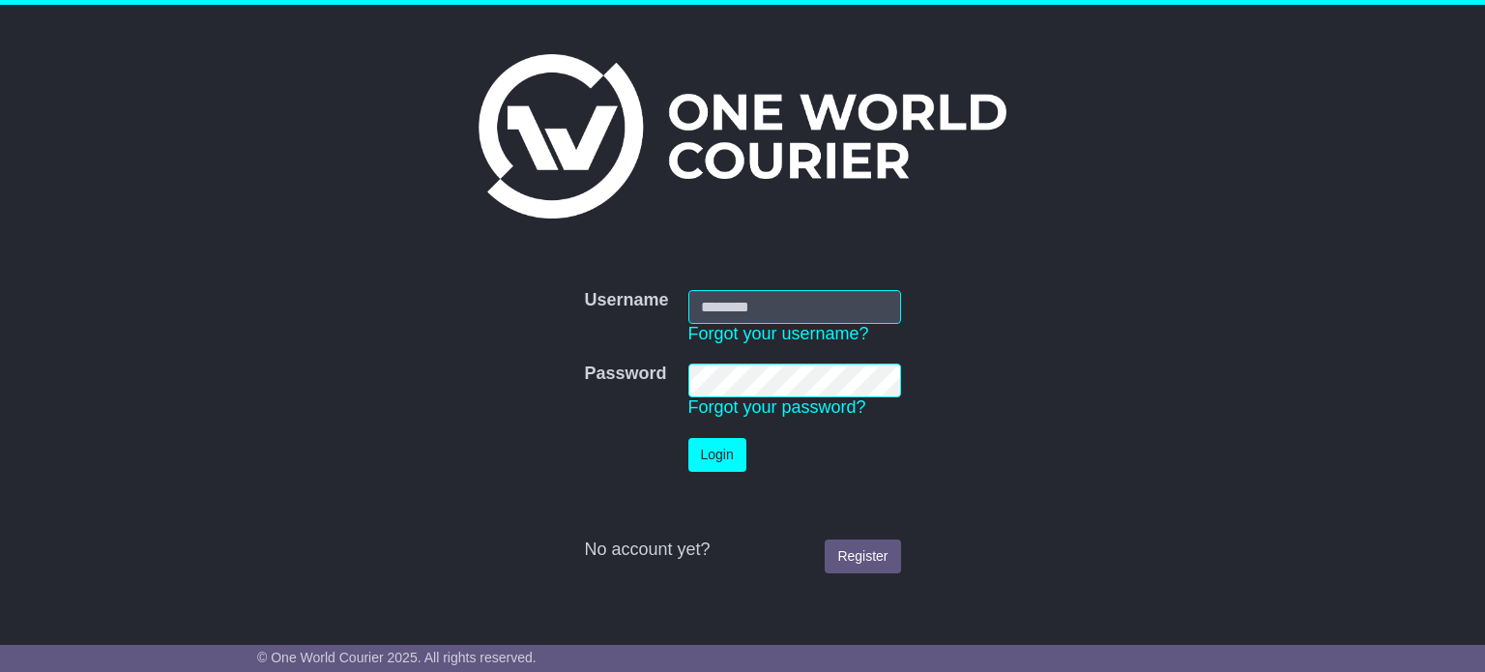
type input "**********"
click at [703, 448] on button "Login" at bounding box center [718, 455] width 58 height 34
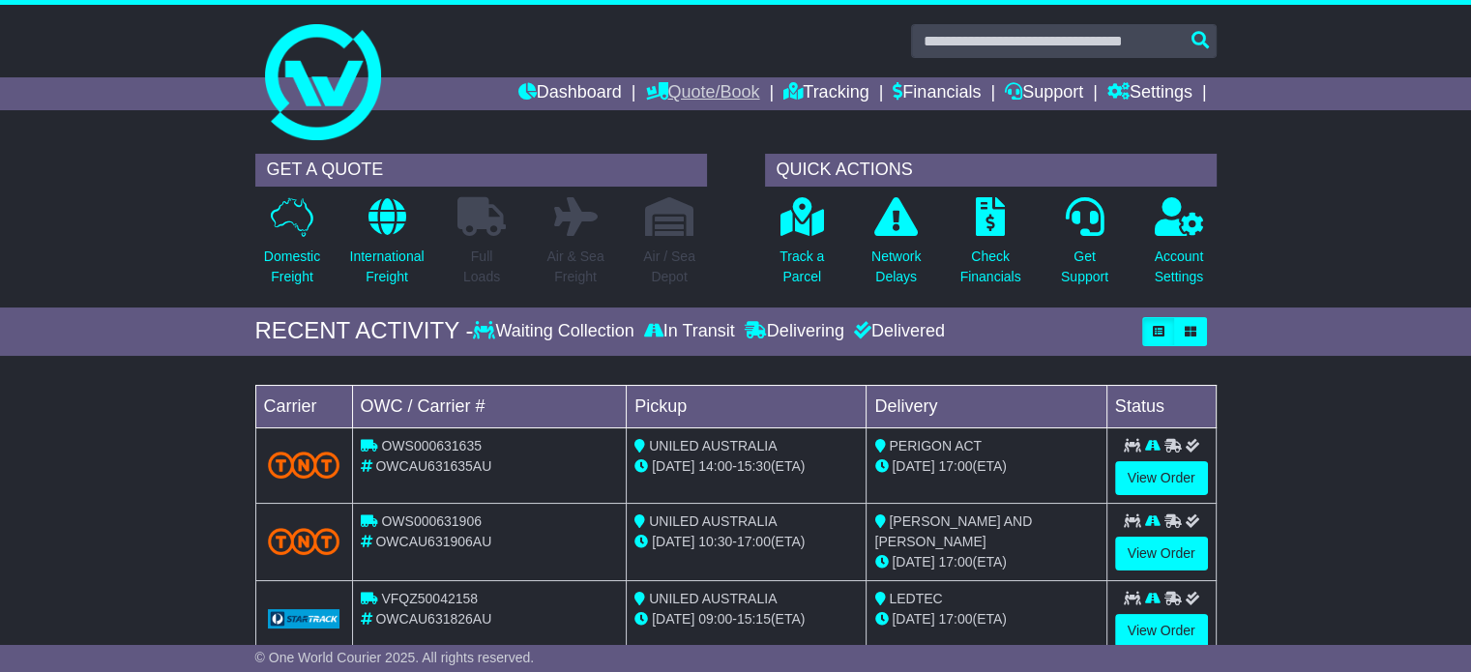
click at [671, 96] on link "Quote/Book" at bounding box center [702, 93] width 114 height 33
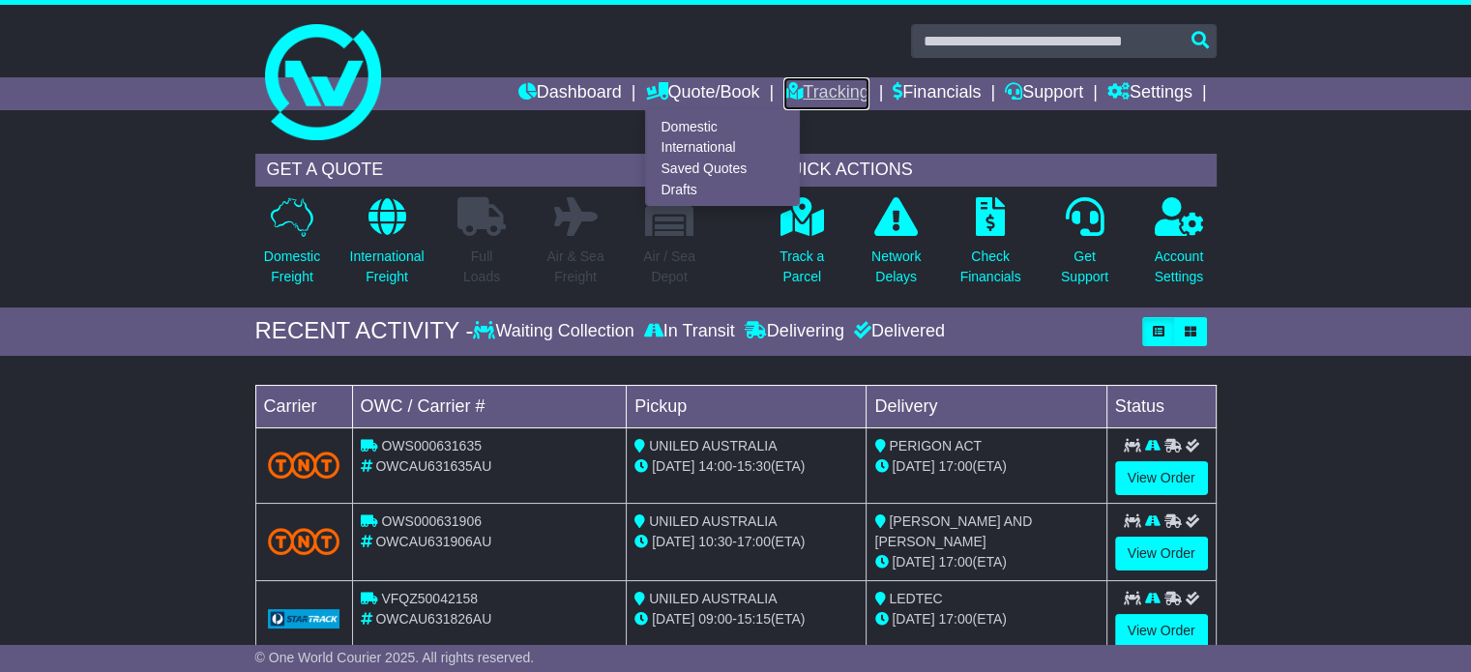
click at [806, 87] on link "Tracking" at bounding box center [825, 93] width 85 height 33
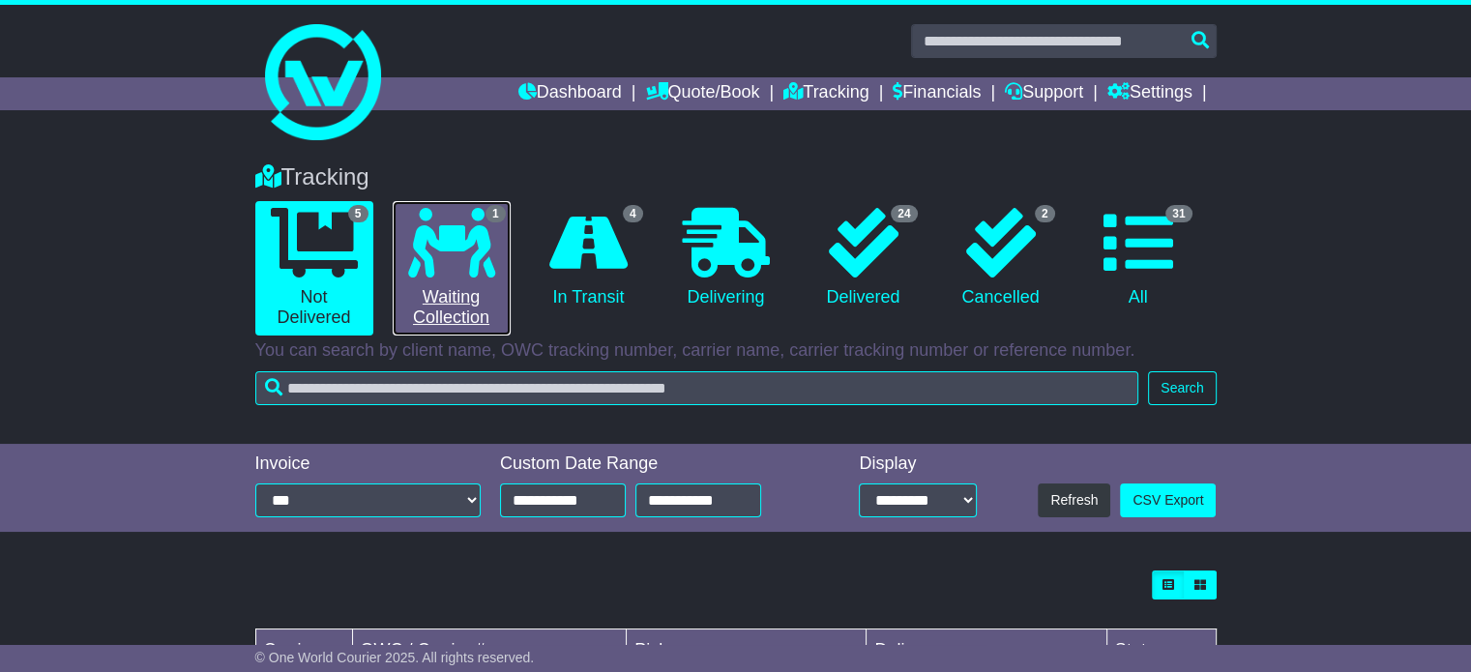
click at [460, 258] on icon at bounding box center [451, 243] width 87 height 70
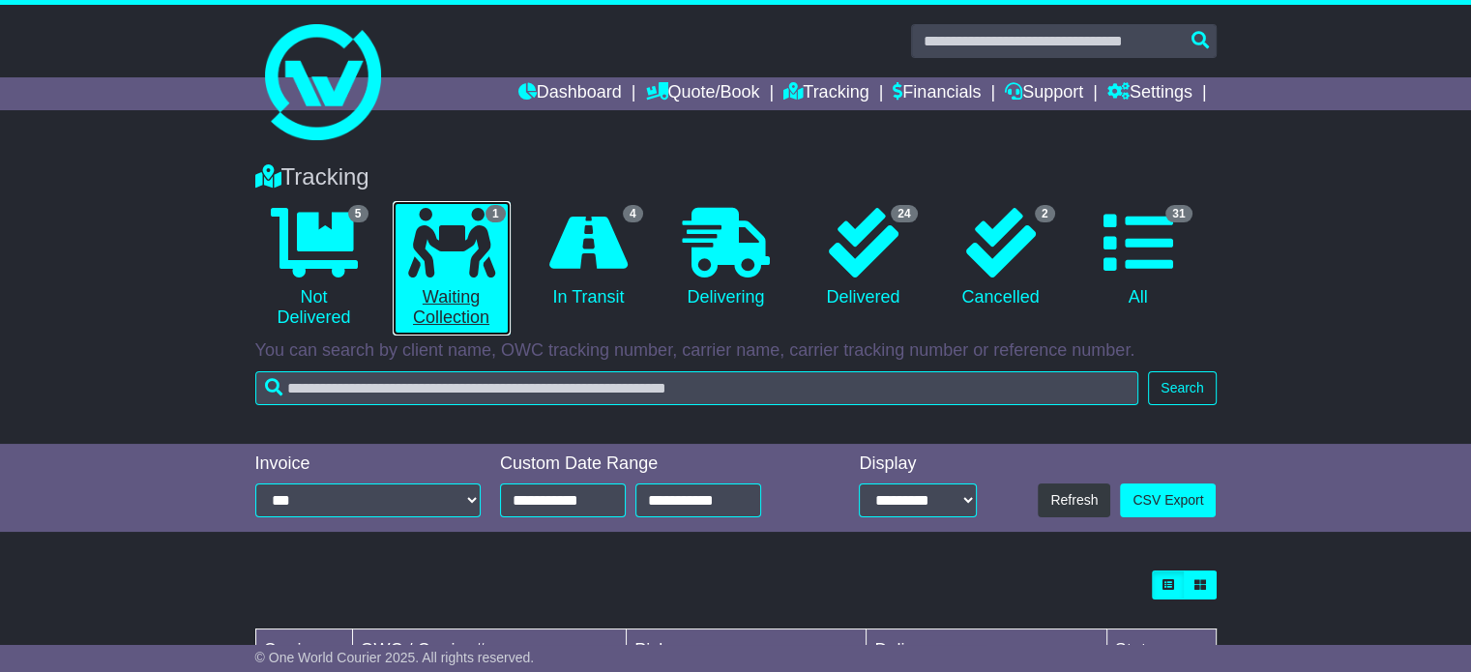
click at [464, 258] on icon at bounding box center [451, 243] width 87 height 70
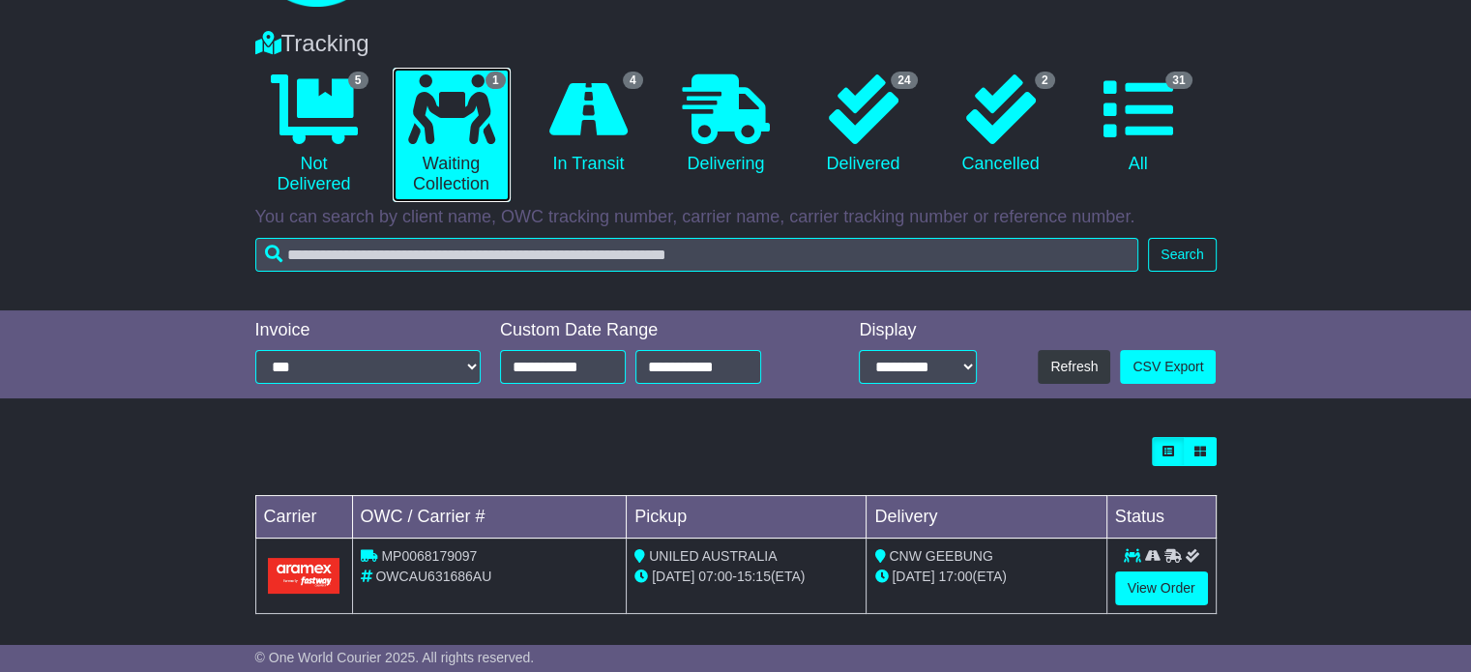
scroll to position [142, 0]
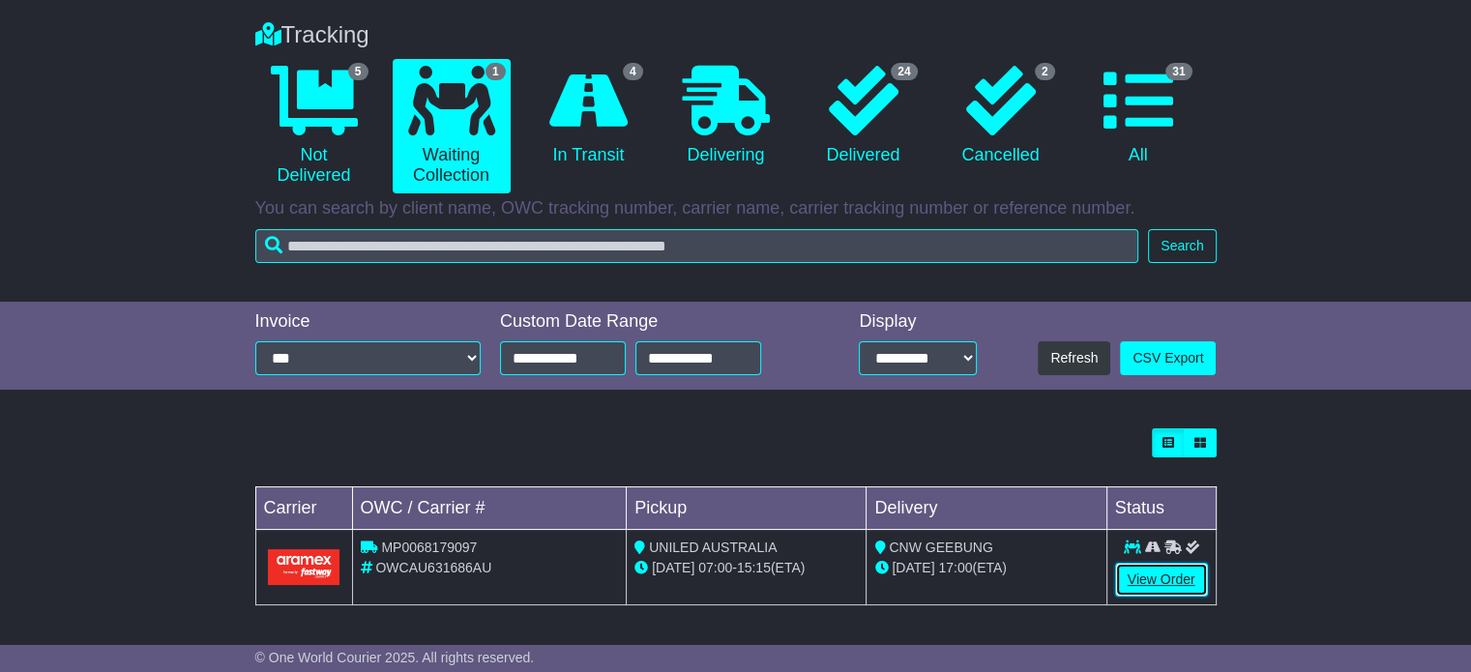
click at [1153, 575] on link "View Order" at bounding box center [1161, 580] width 93 height 34
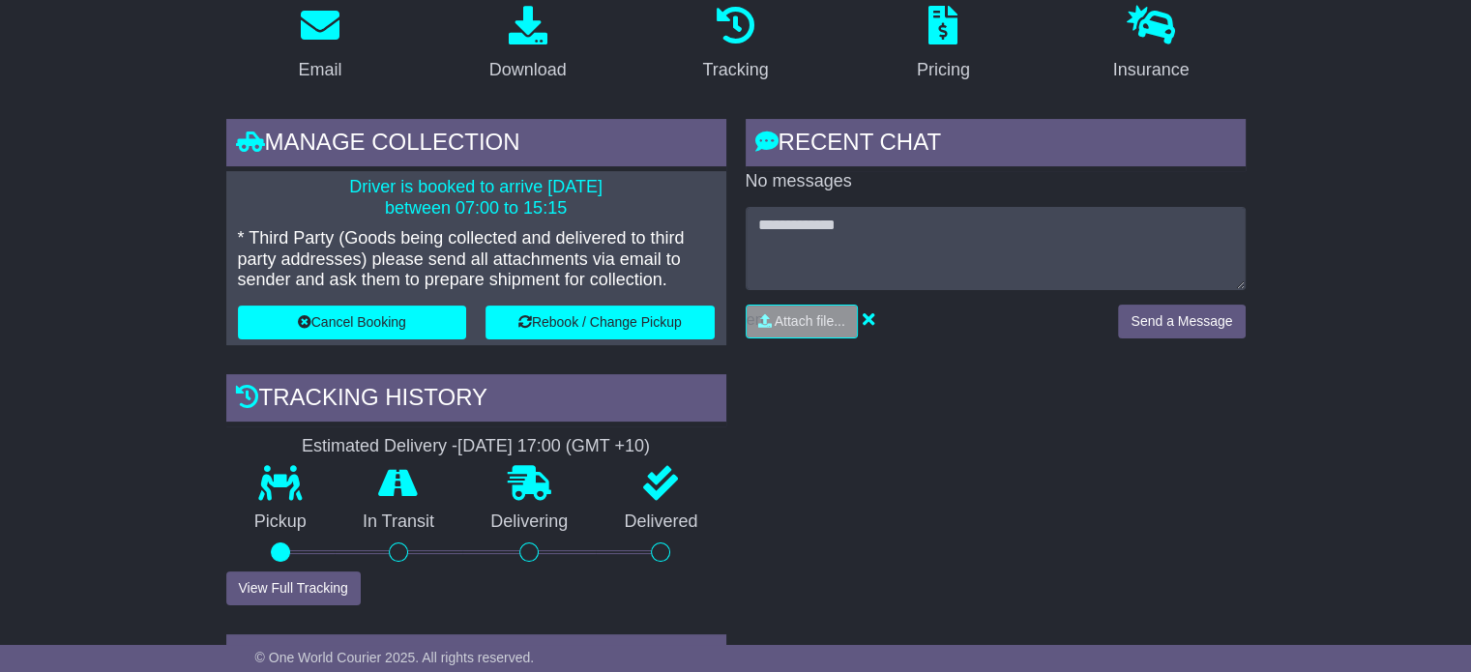
scroll to position [270, 0]
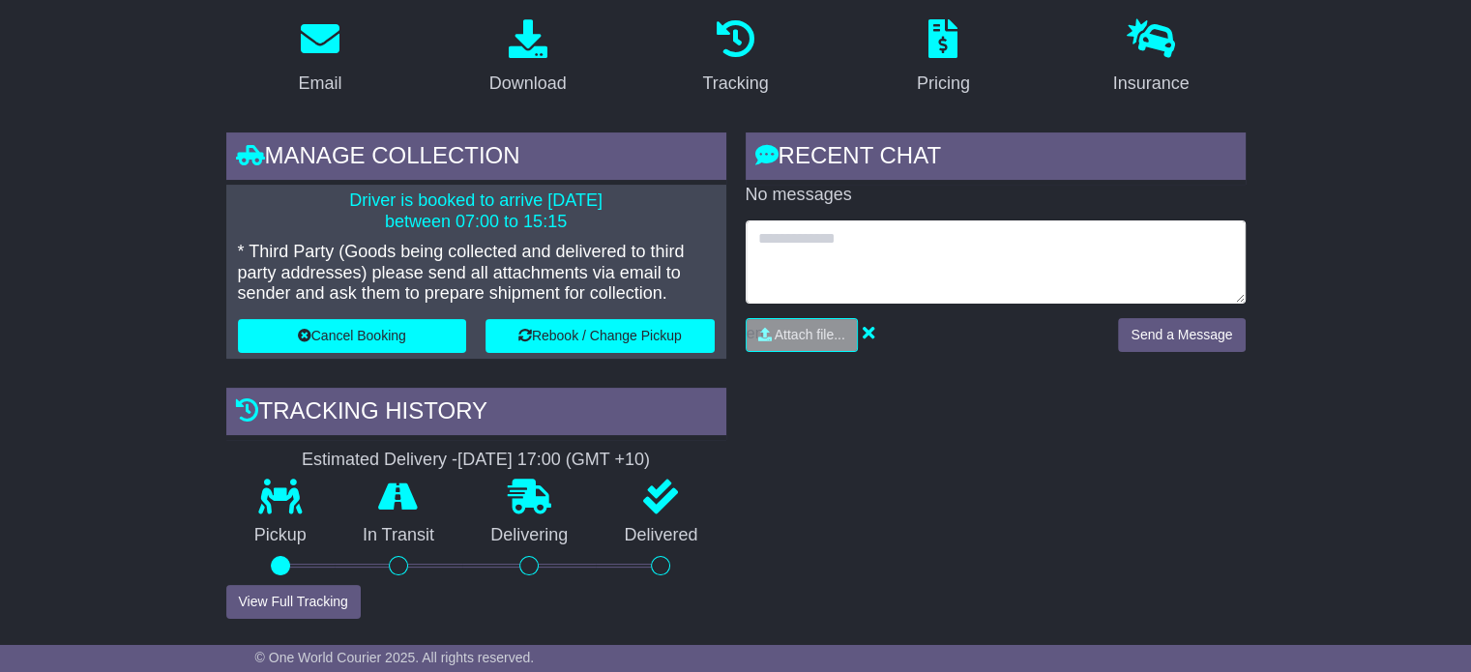
click at [895, 248] on textarea at bounding box center [996, 261] width 500 height 83
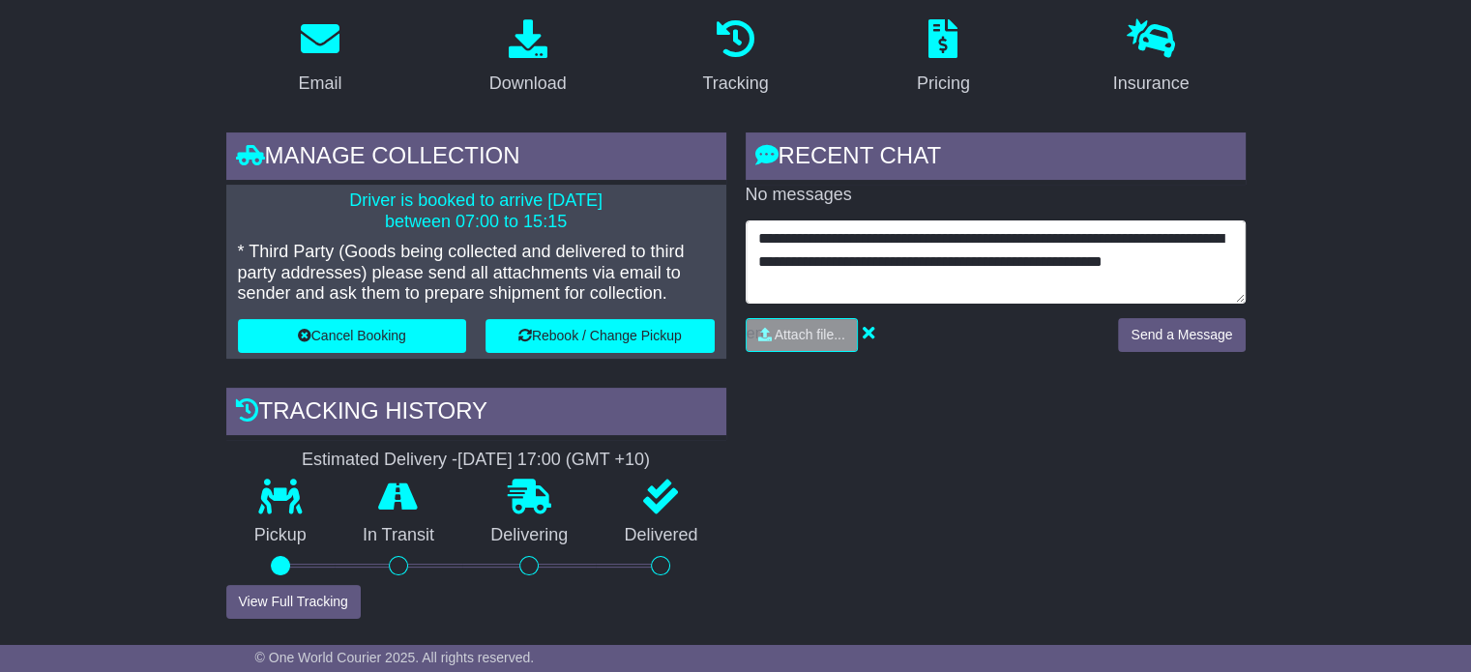
type textarea "**********"
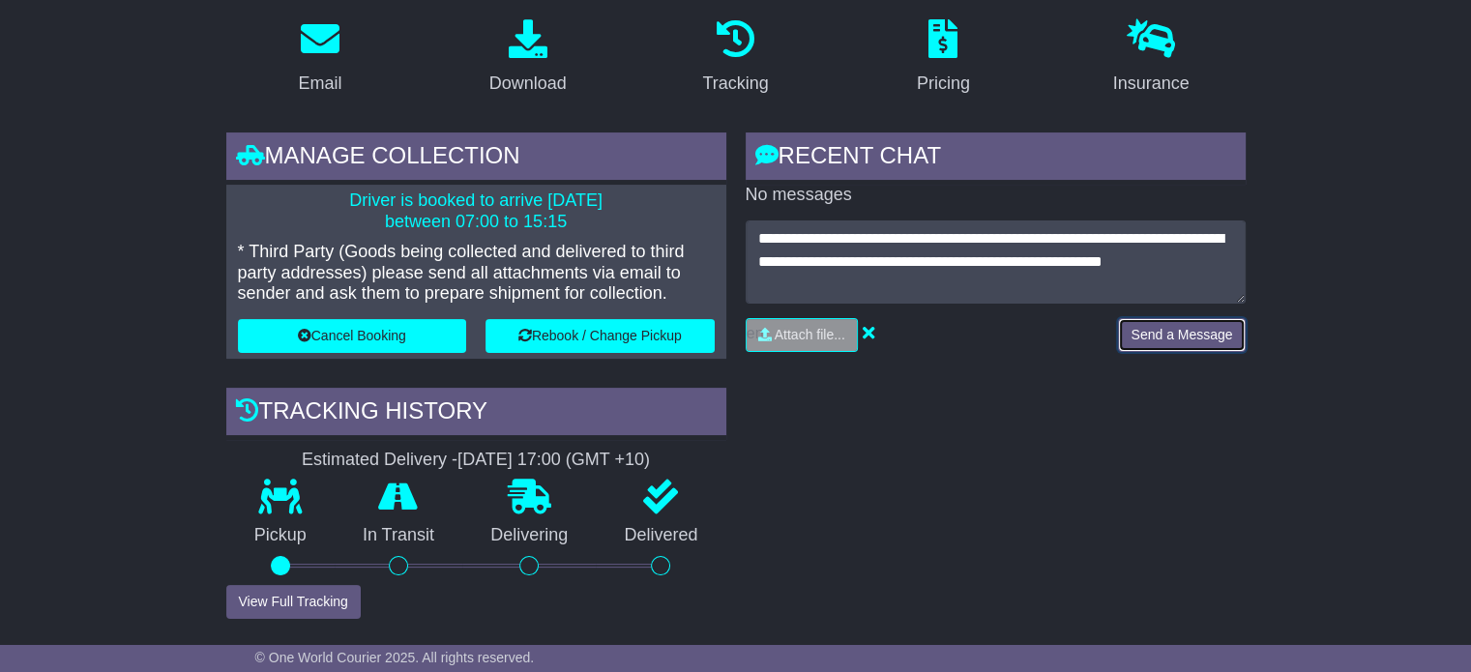
click at [1190, 332] on button "Send a Message" at bounding box center [1181, 335] width 127 height 34
